Goal: Task Accomplishment & Management: Manage account settings

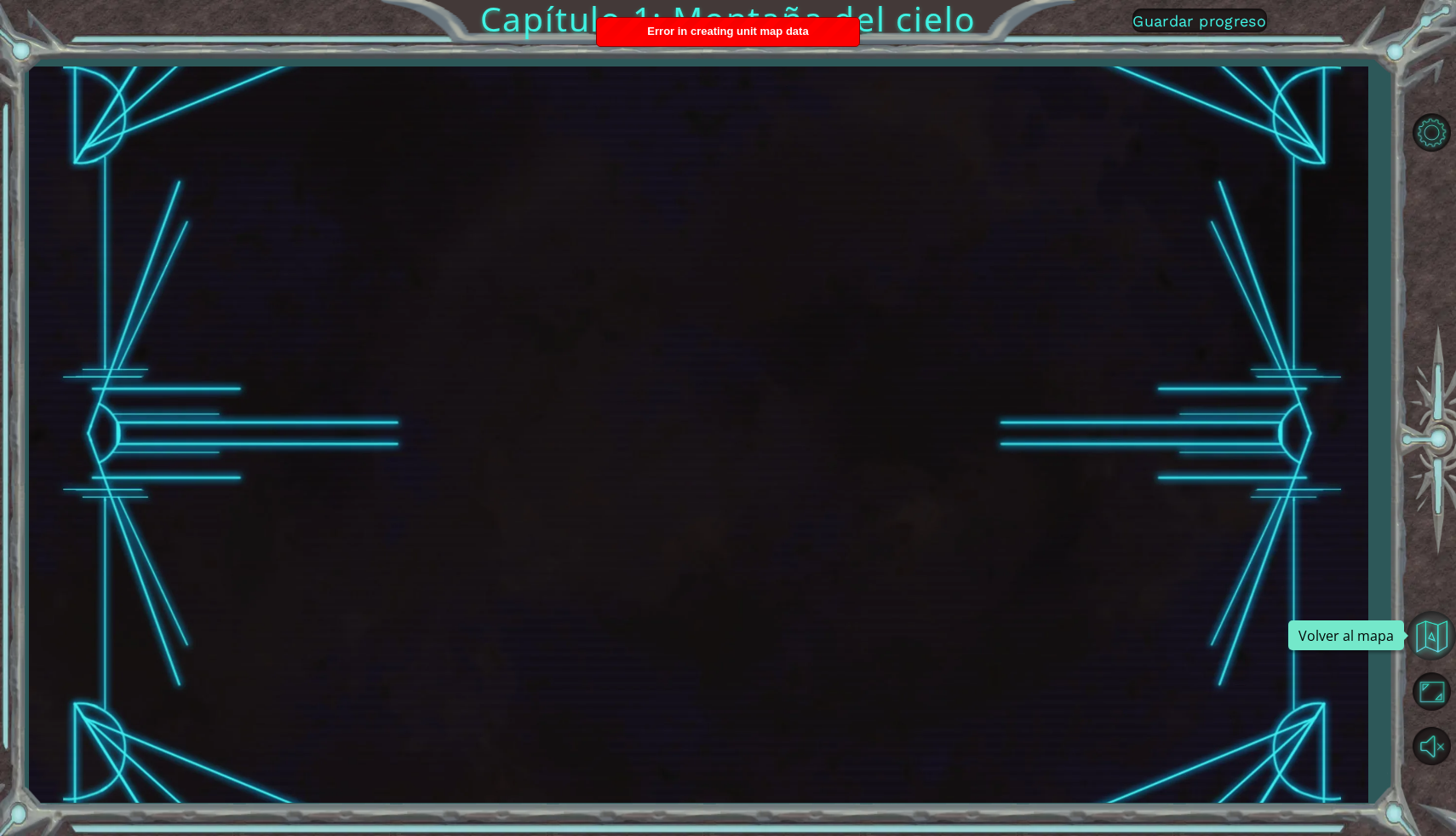
click at [1444, 647] on button "Volver al mapa" at bounding box center [1432, 635] width 50 height 50
click at [1440, 641] on button "Volver al mapa" at bounding box center [1432, 635] width 50 height 50
click at [1426, 638] on button "Volver al mapa" at bounding box center [1432, 635] width 50 height 50
click at [1216, 20] on span "Guardar progreso" at bounding box center [1200, 21] width 134 height 18
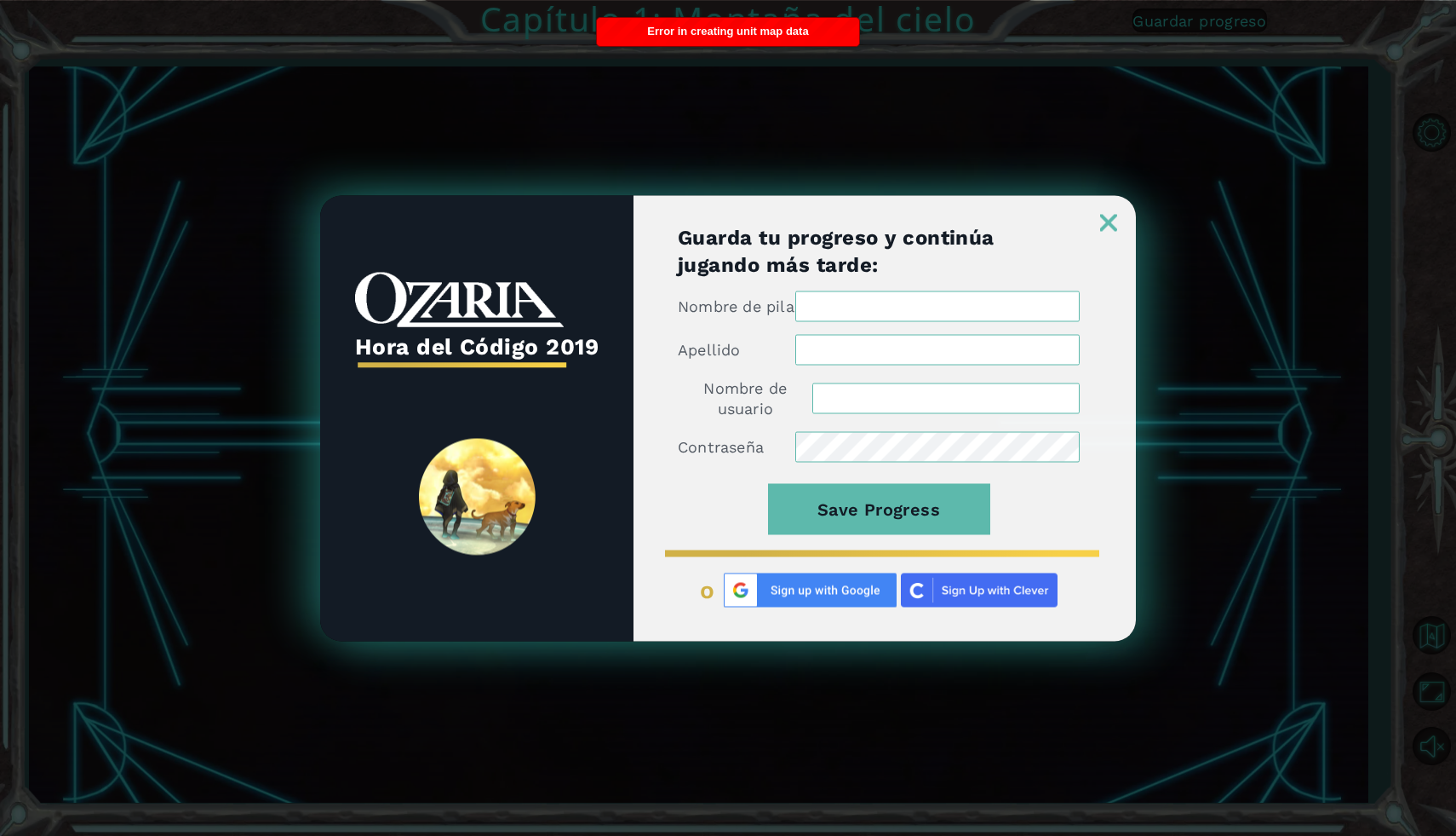
type input "SarahmonsrealM"
click at [1112, 222] on img at bounding box center [1109, 222] width 17 height 17
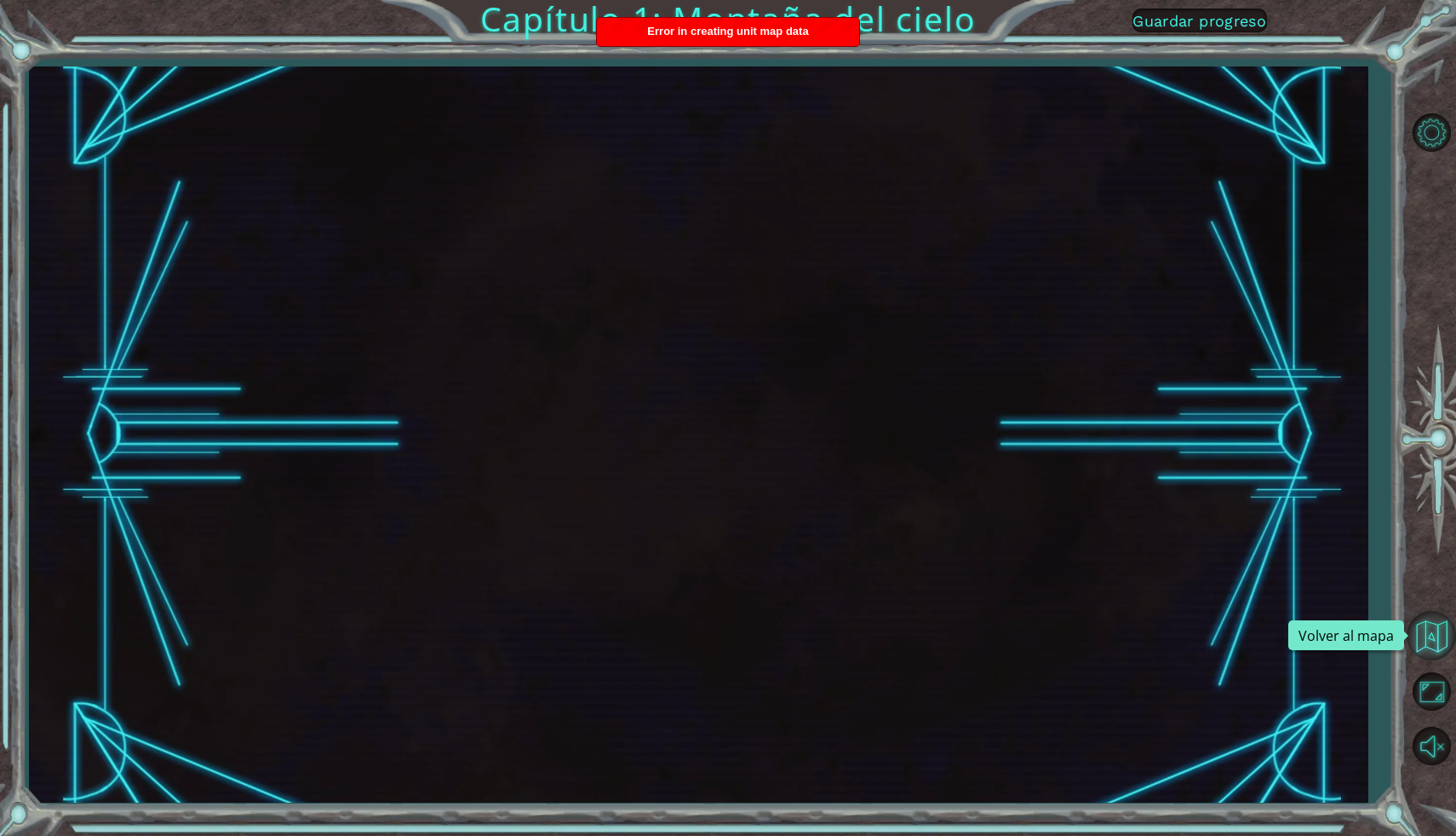
click at [1439, 647] on button "Volver al mapa" at bounding box center [1432, 635] width 50 height 50
click at [1224, 30] on span "Guardar progreso" at bounding box center [1200, 21] width 134 height 18
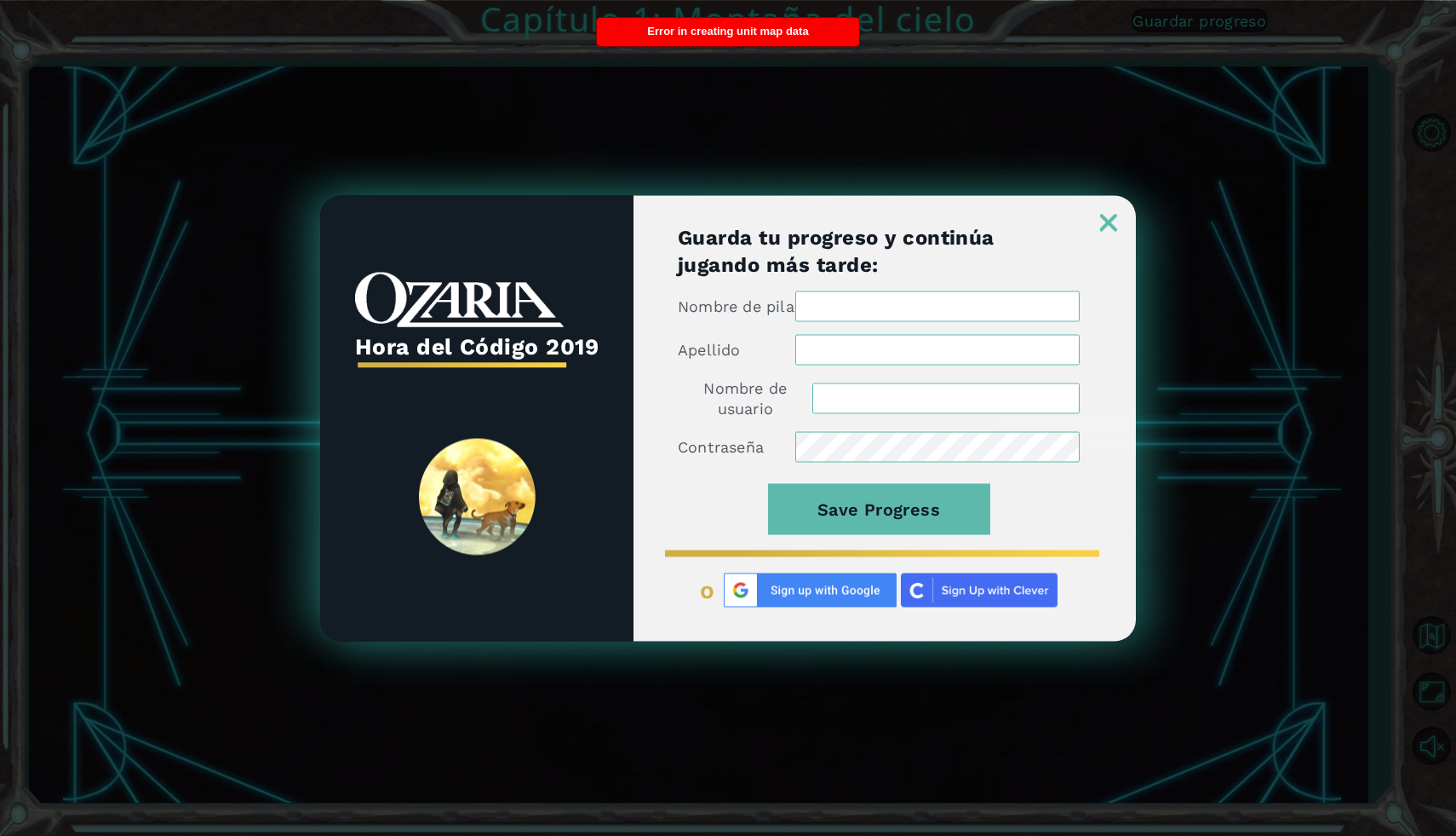
type input "SarahmonsrealM"
click at [917, 513] on button "Save Progress" at bounding box center [879, 508] width 222 height 51
drag, startPoint x: 931, startPoint y: 299, endPoint x: 850, endPoint y: 304, distance: 81.2
click at [850, 304] on input "sarahmonsreal" at bounding box center [937, 305] width 284 height 30
type input "[PERSON_NAME]"
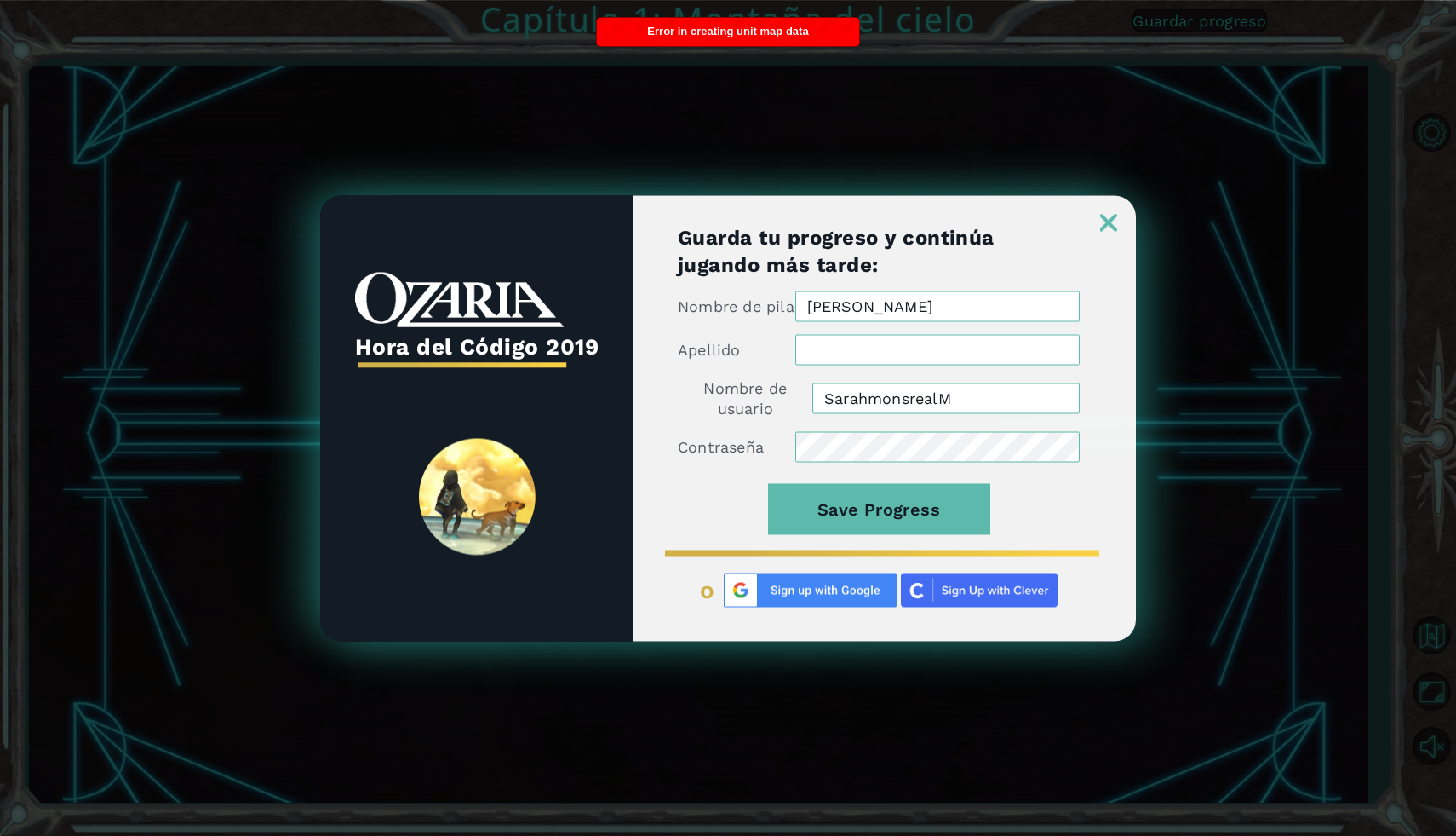
click at [832, 349] on input "Apellido" at bounding box center [937, 348] width 284 height 30
type input "[PERSON_NAME]"
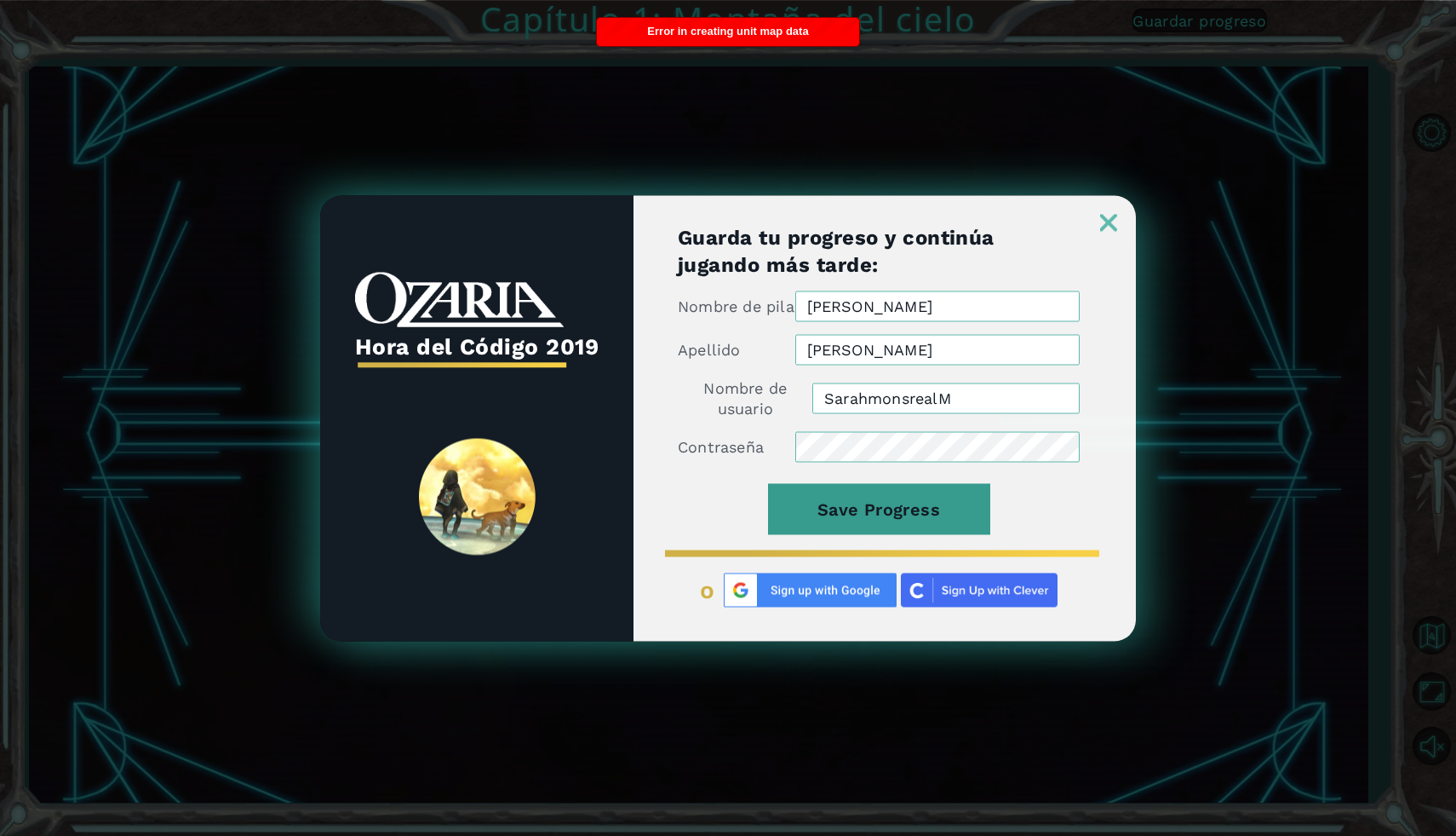
click at [924, 512] on button "Save Progress" at bounding box center [879, 508] width 222 height 51
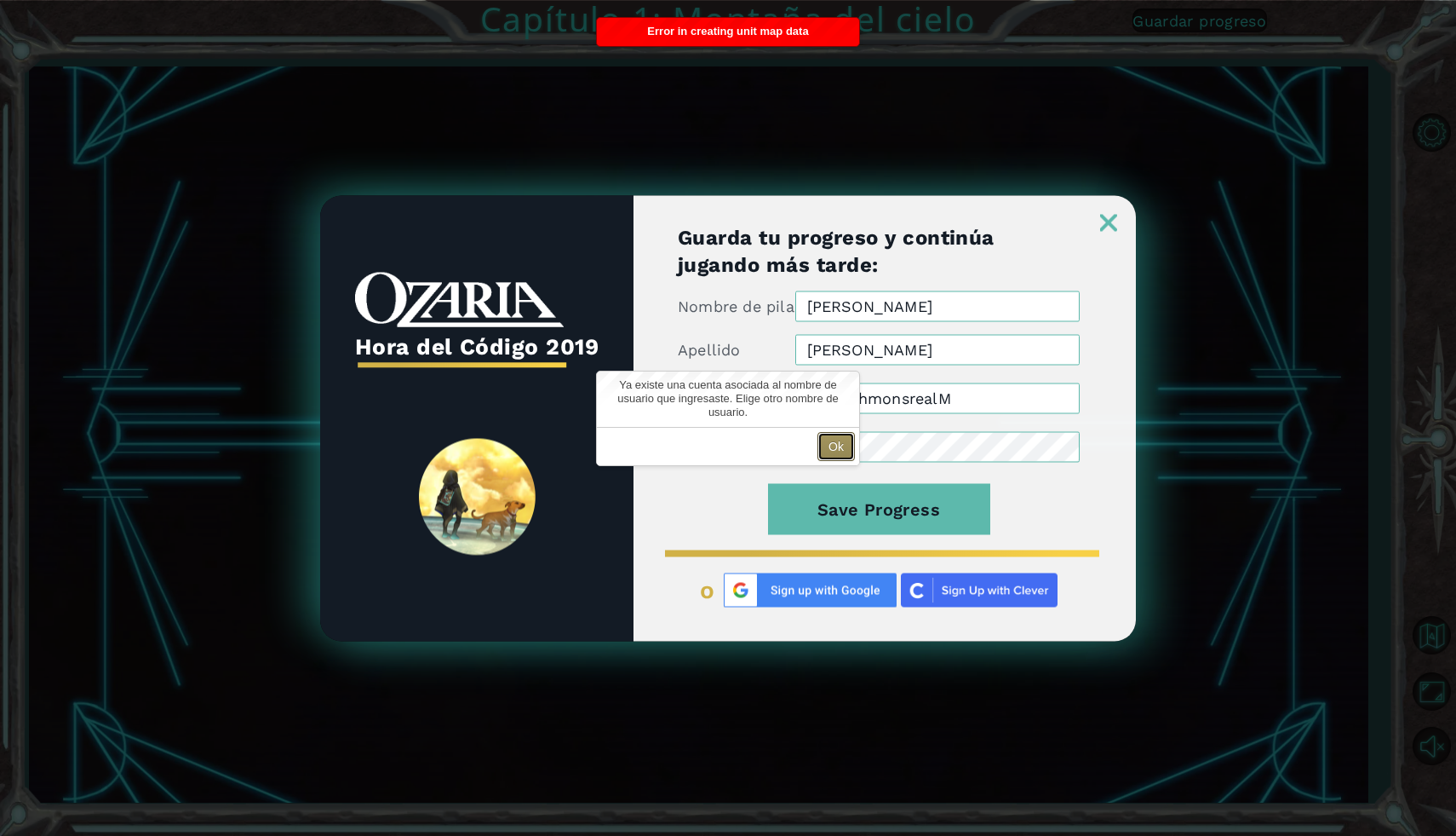
click at [837, 443] on button "Ok" at bounding box center [836, 446] width 37 height 29
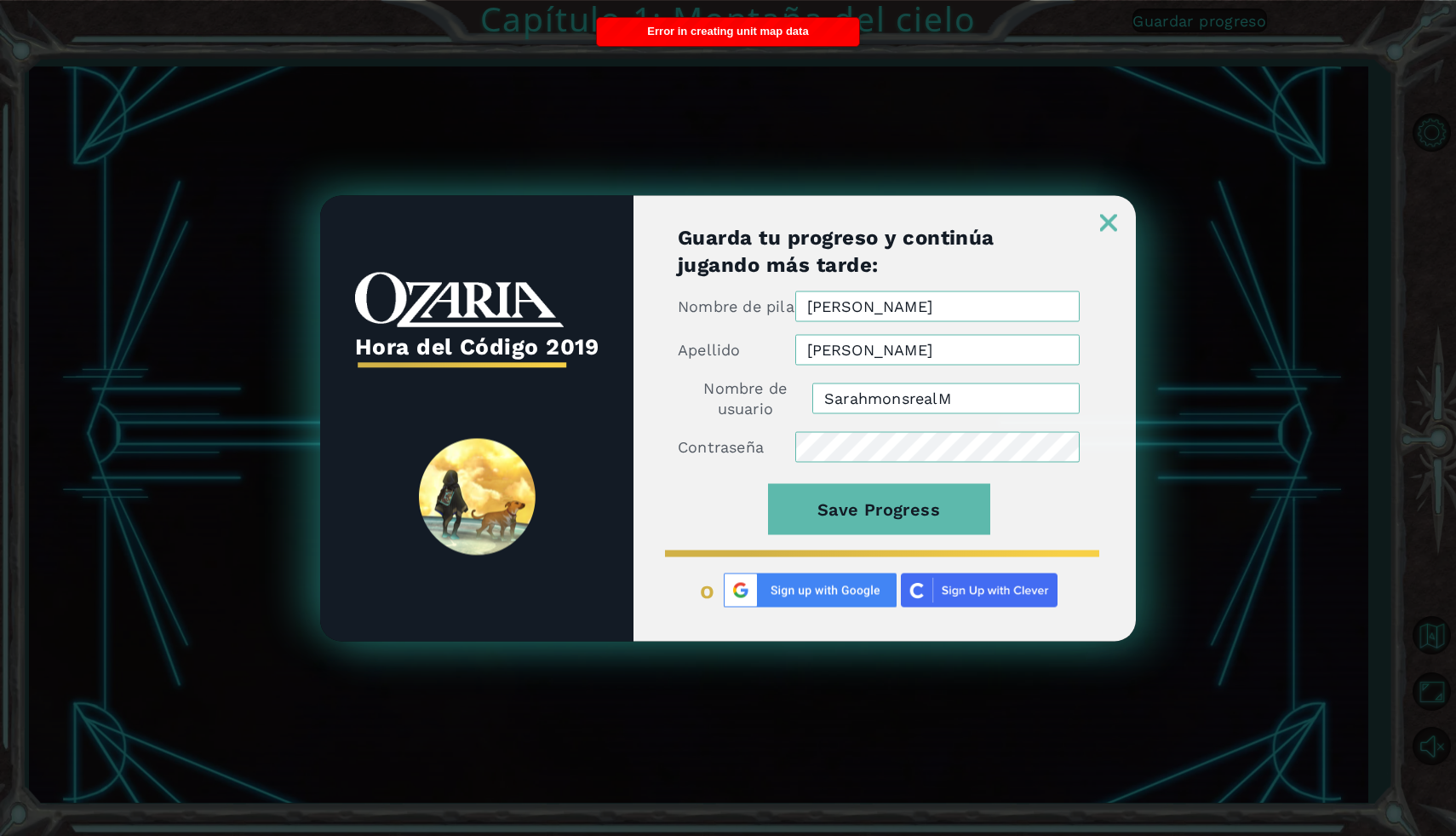
click at [1106, 214] on img at bounding box center [1109, 222] width 17 height 17
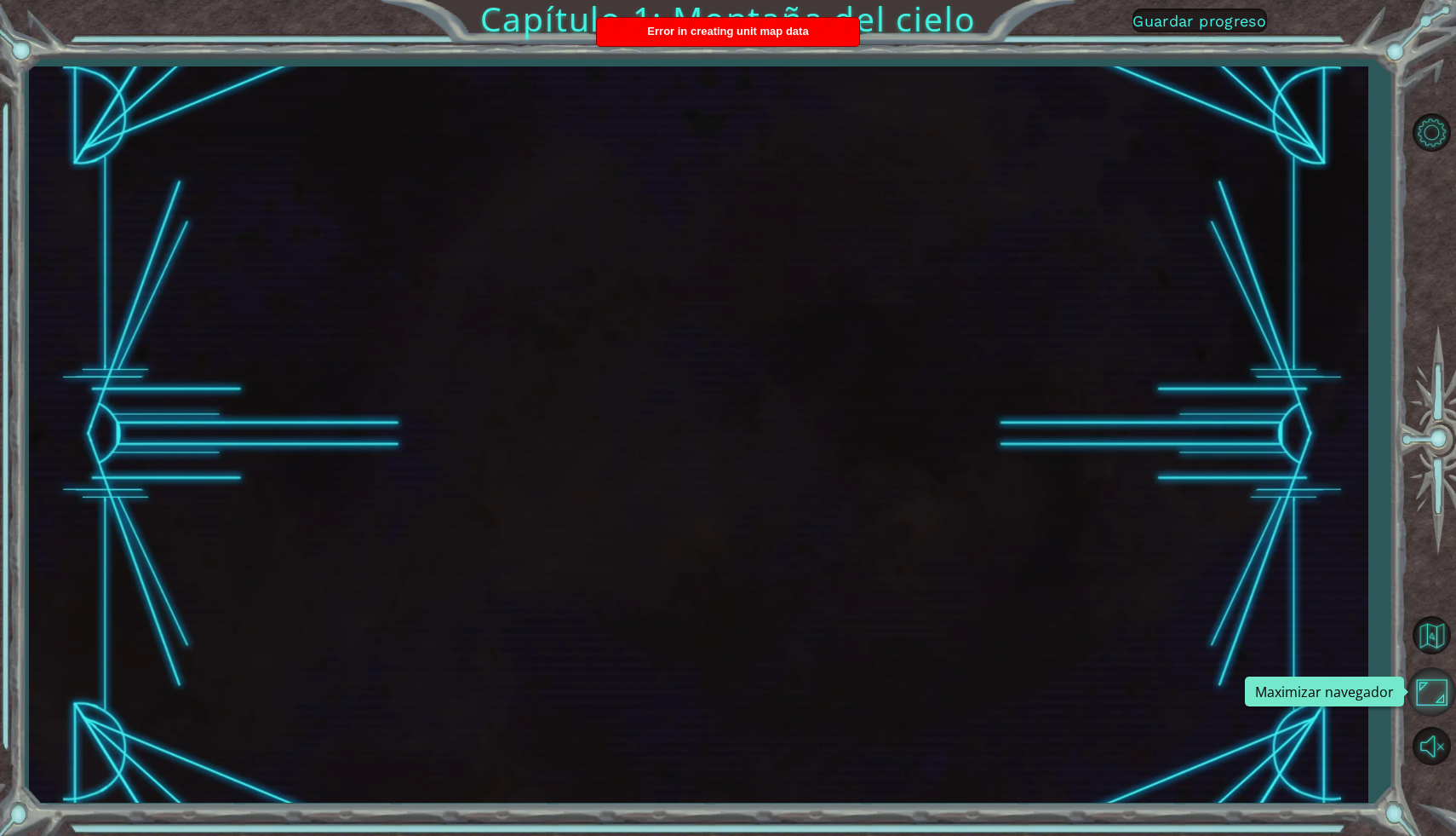
click at [1437, 687] on button "Maximizar navegador" at bounding box center [1432, 692] width 50 height 50
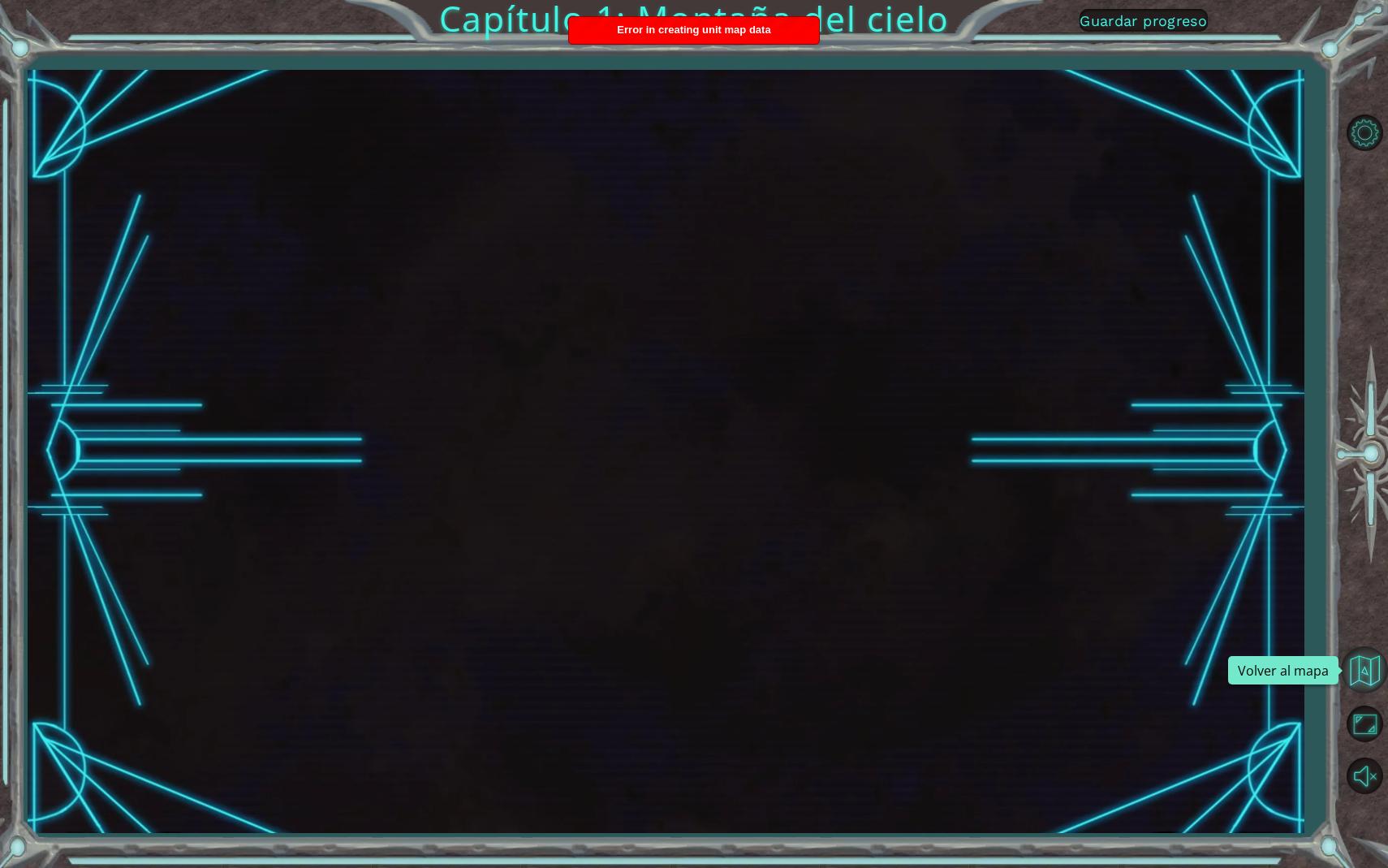
click at [1376, 682] on button "Volver al mapa" at bounding box center [1365, 669] width 47 height 47
click at [1359, 671] on button "Volver al mapa" at bounding box center [1365, 669] width 47 height 47
click at [1342, 141] on button "Opciones de nivel" at bounding box center [1365, 133] width 47 height 47
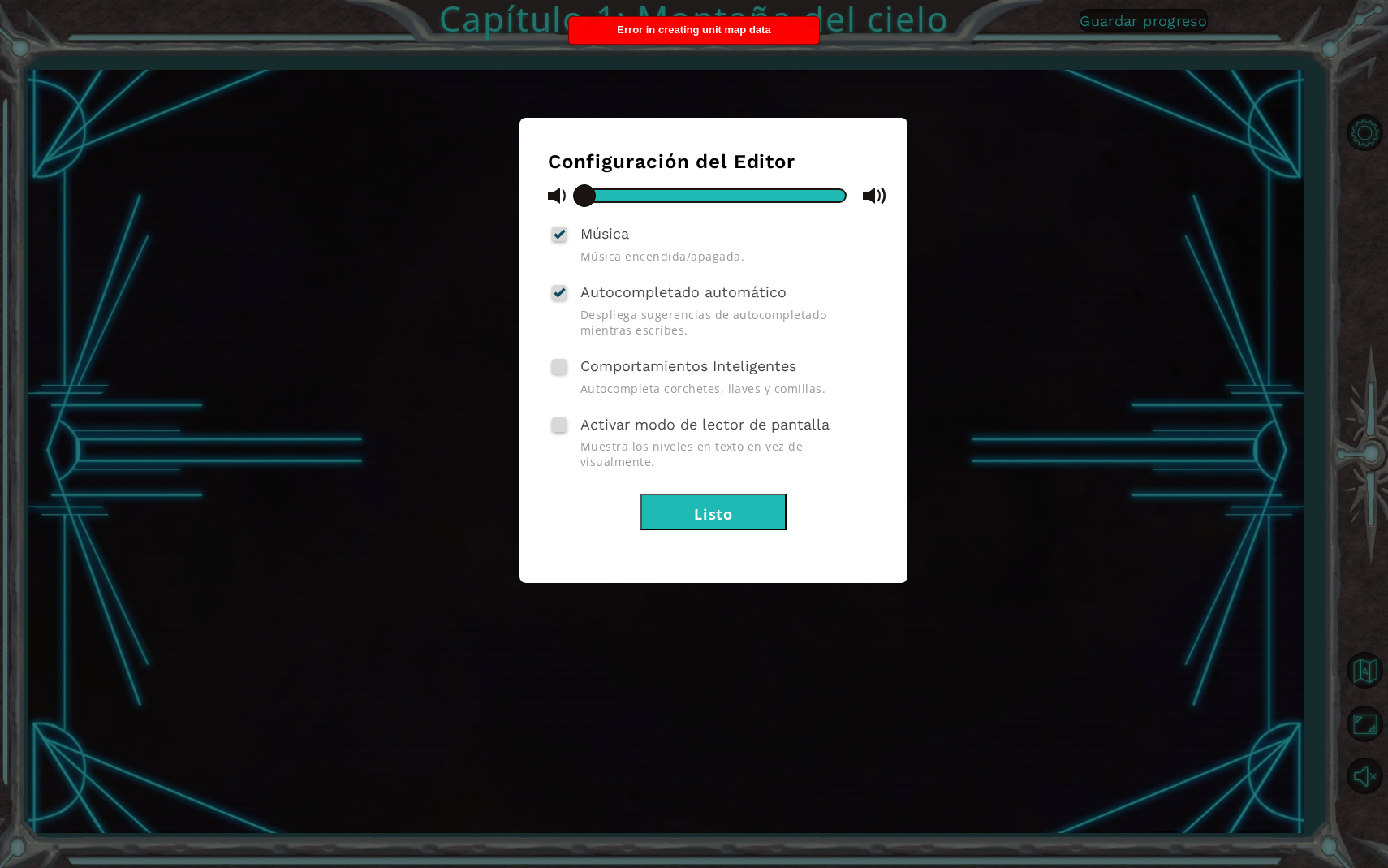
click at [705, 499] on button "Listo" at bounding box center [713, 512] width 146 height 36
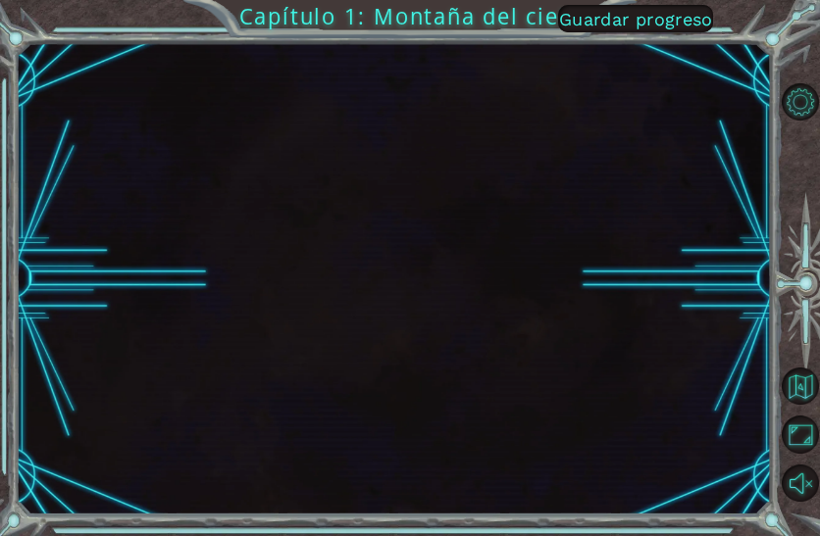
drag, startPoint x: 309, startPoint y: 140, endPoint x: -75, endPoint y: 196, distance: 387.4
click at [0, 196] on html "Capítulo 1: Montaña del cielo Guardar progreso Configuración del Editor Música …" at bounding box center [410, 268] width 820 height 536
